Goal: Information Seeking & Learning: Understand process/instructions

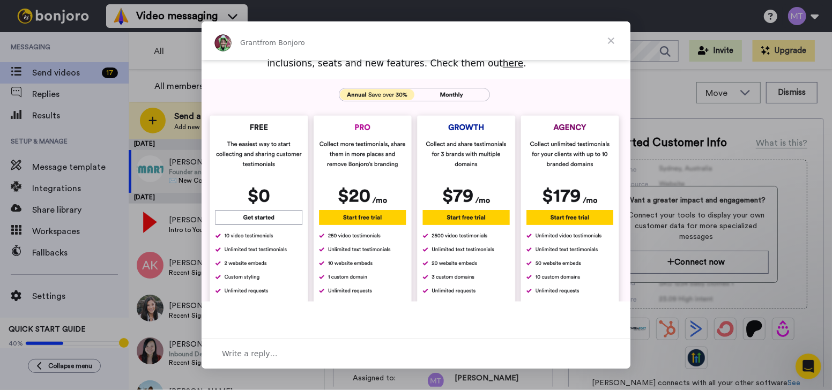
scroll to position [397, 0]
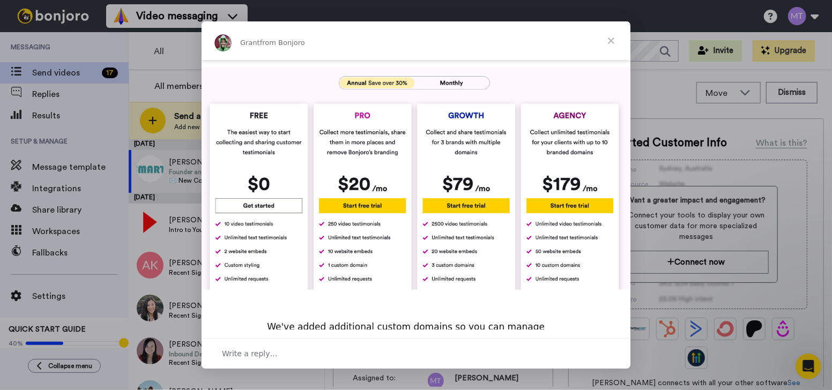
click at [612, 40] on span "Close" at bounding box center [611, 40] width 39 height 39
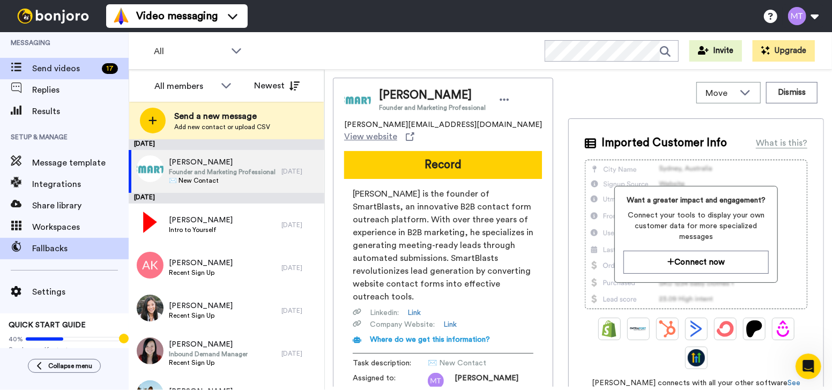
scroll to position [0, 0]
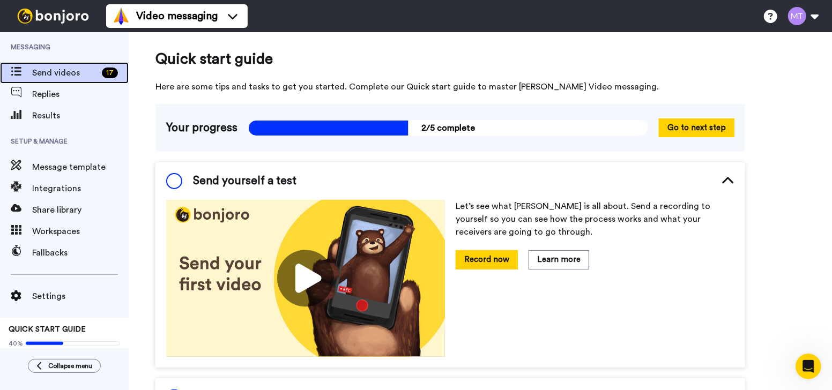
click at [85, 66] on span "Send videos" at bounding box center [64, 72] width 65 height 13
